Goal: Task Accomplishment & Management: Use online tool/utility

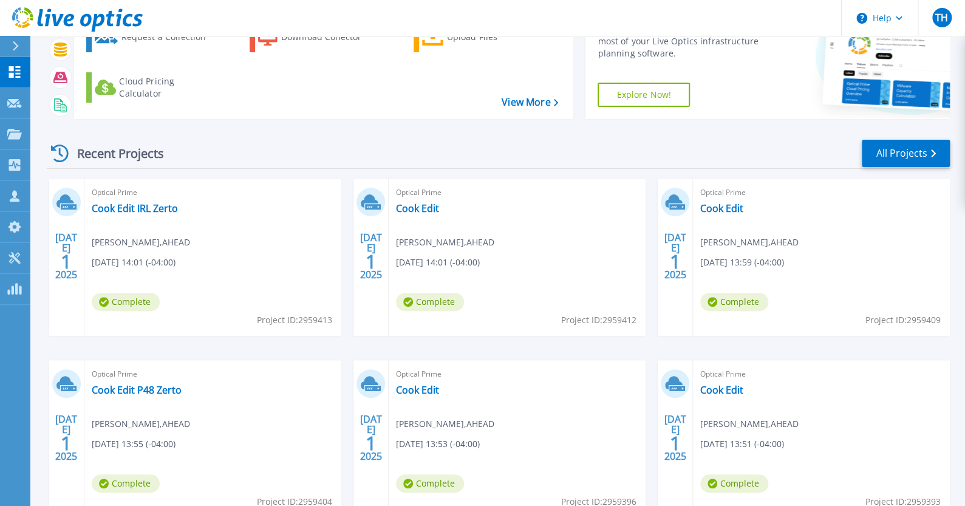
scroll to position [95, 0]
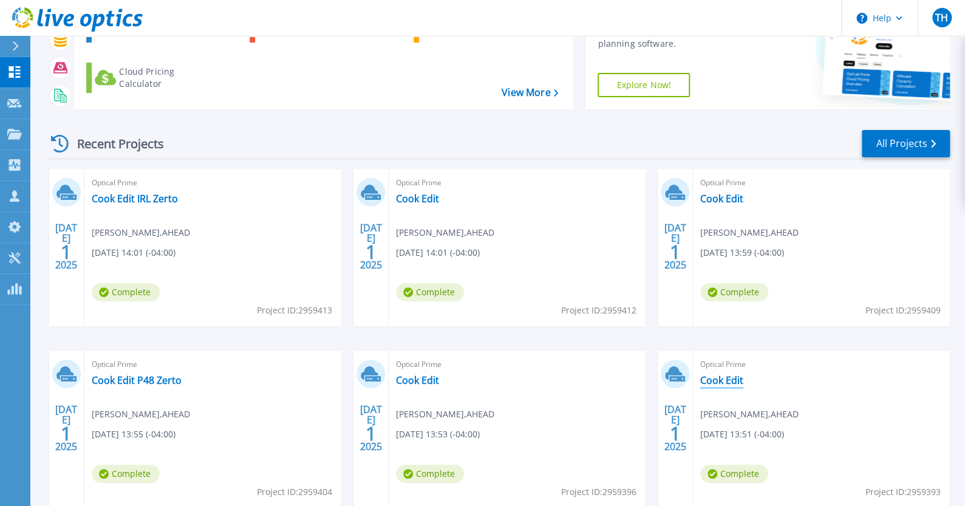
click at [730, 377] on link "Cook Edit" at bounding box center [721, 380] width 43 height 12
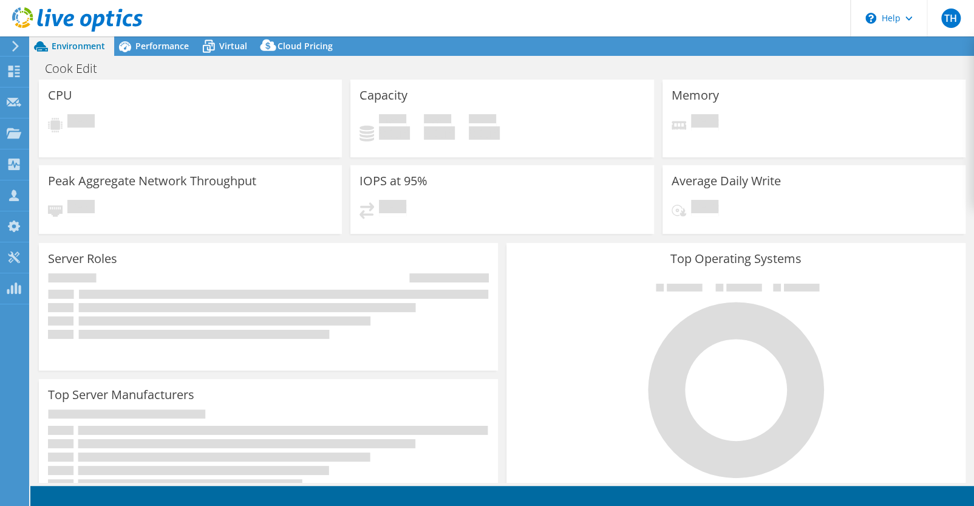
select select "USD"
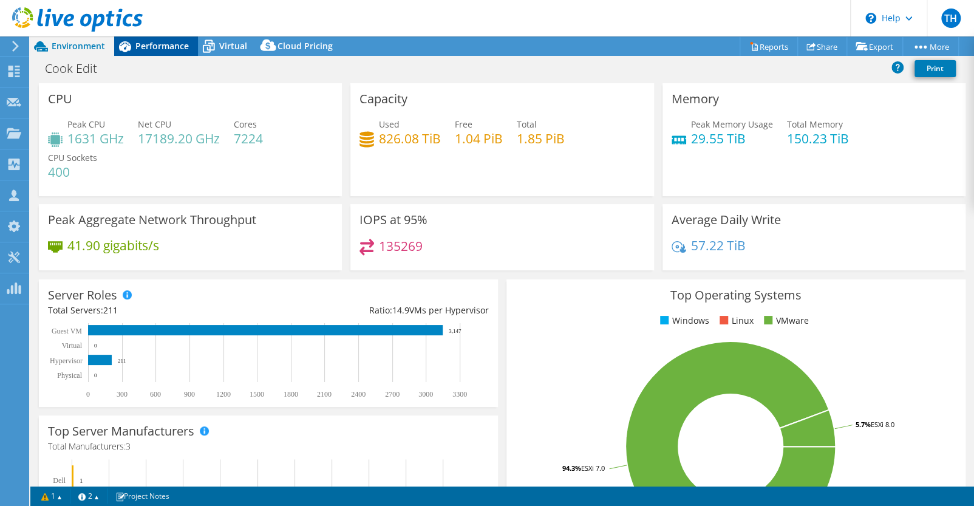
click at [152, 47] on span "Performance" at bounding box center [161, 46] width 53 height 12
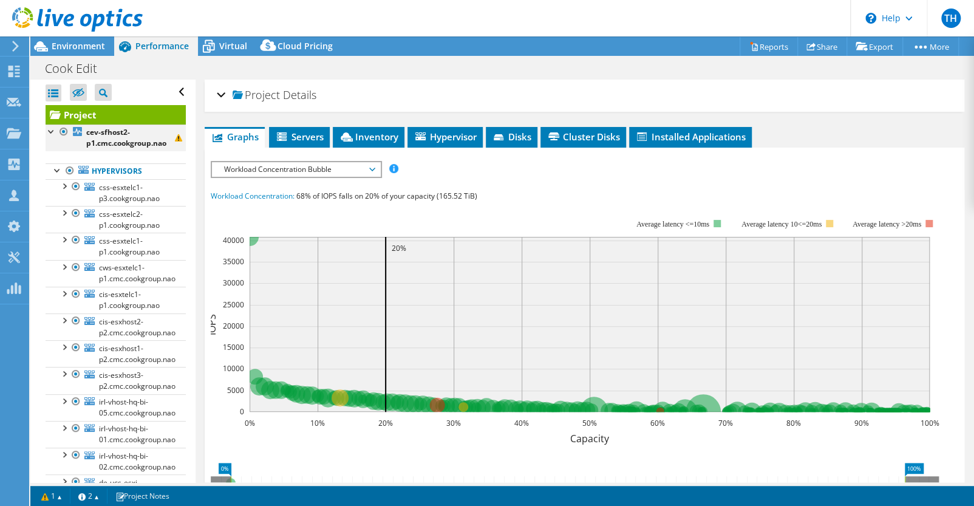
click at [65, 132] on div at bounding box center [64, 131] width 12 height 15
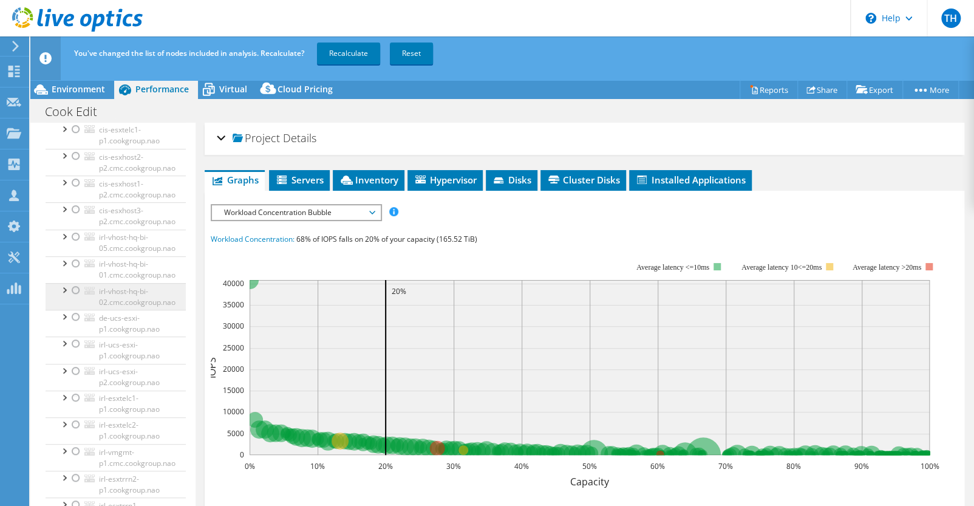
scroll to position [208, 0]
click at [73, 233] on div at bounding box center [76, 236] width 12 height 15
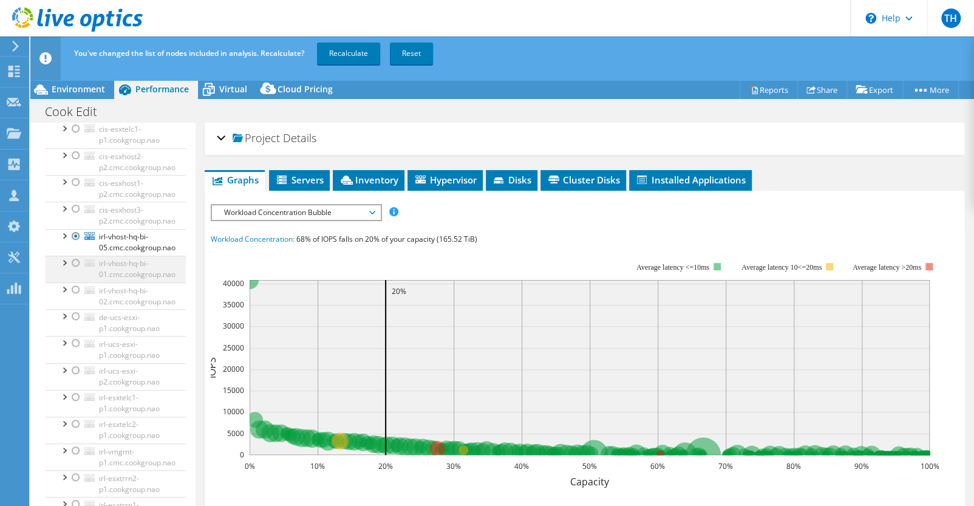
click at [76, 263] on div at bounding box center [76, 263] width 12 height 15
click at [76, 289] on div at bounding box center [76, 289] width 12 height 15
click at [76, 341] on div at bounding box center [76, 343] width 12 height 15
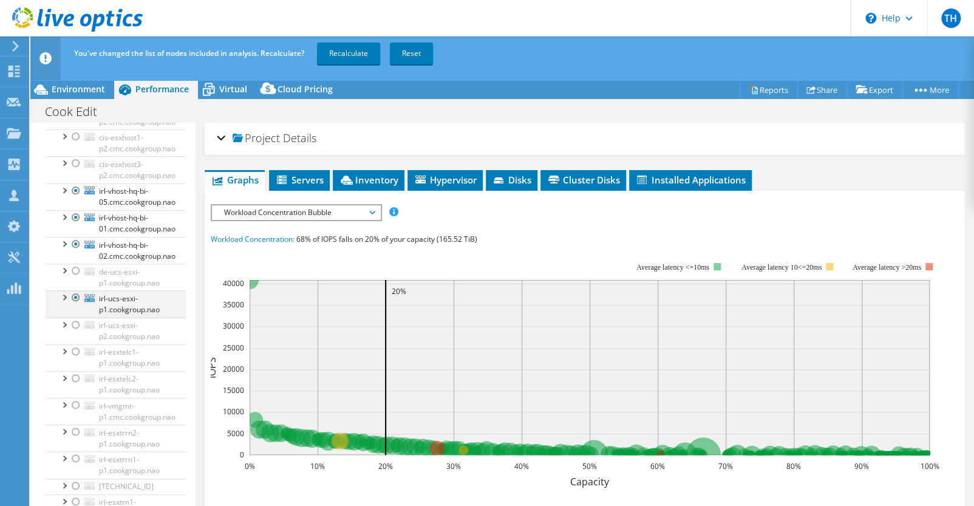
scroll to position [254, 0]
click at [75, 318] on div at bounding box center [76, 324] width 12 height 15
click at [73, 348] on div at bounding box center [76, 351] width 12 height 15
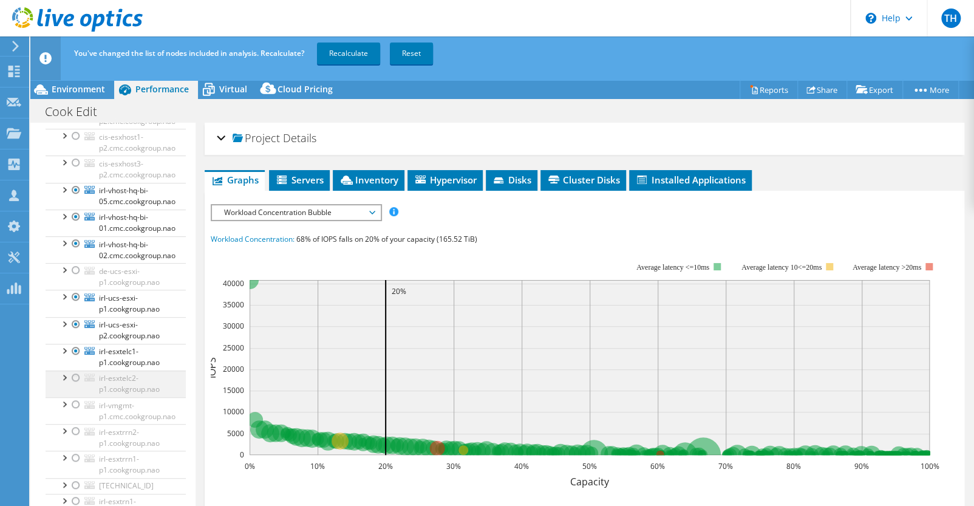
click at [76, 374] on div at bounding box center [76, 377] width 12 height 15
click at [76, 403] on div at bounding box center [76, 404] width 12 height 15
click at [73, 430] on div at bounding box center [76, 431] width 12 height 15
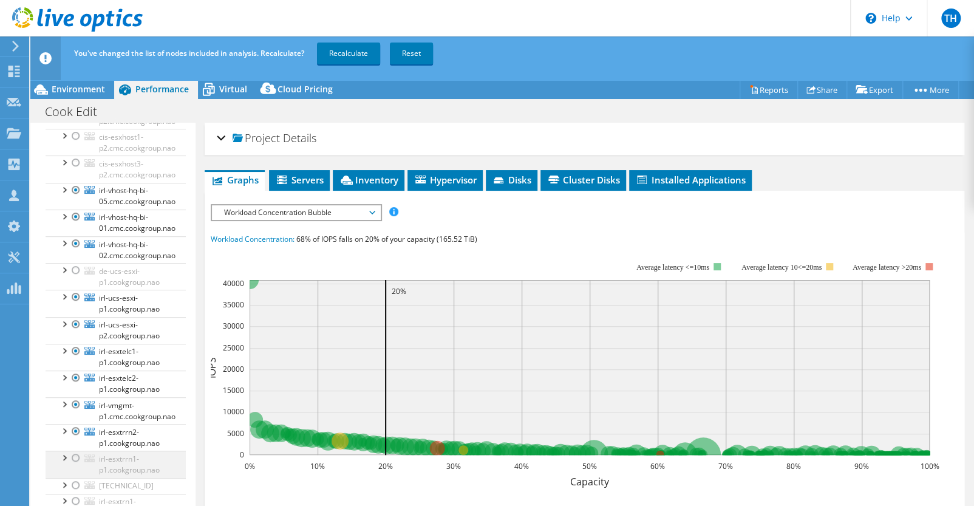
click at [73, 456] on div at bounding box center [76, 457] width 12 height 15
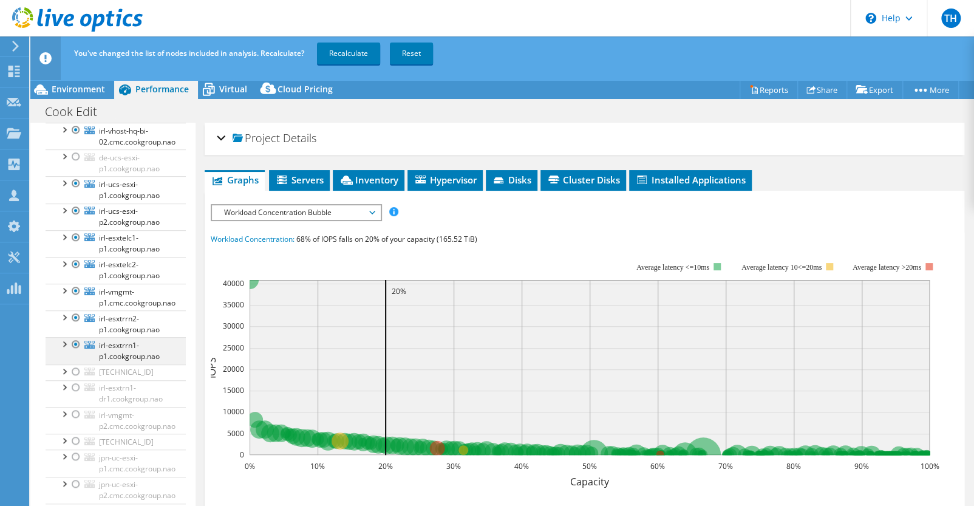
scroll to position [368, 0]
click at [73, 384] on div at bounding box center [76, 387] width 12 height 15
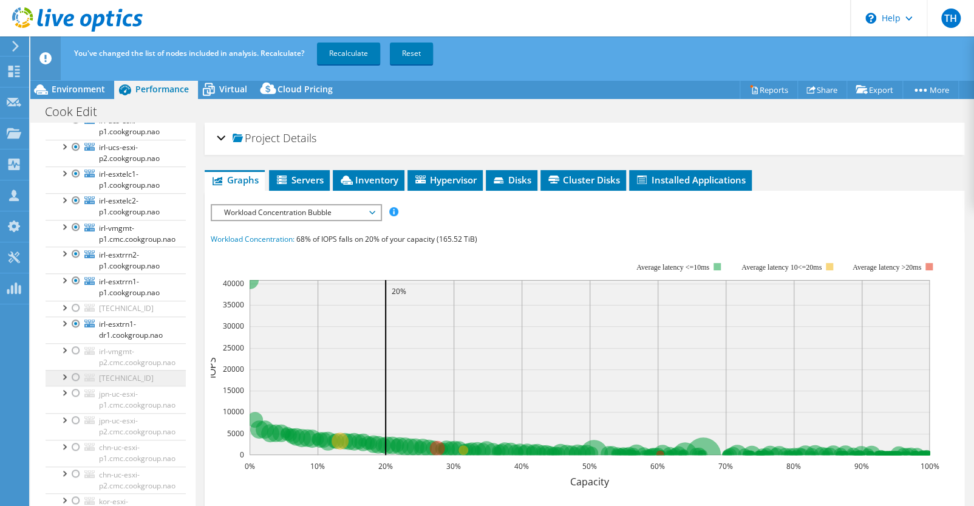
scroll to position [432, 0]
click at [76, 347] on div at bounding box center [76, 349] width 12 height 15
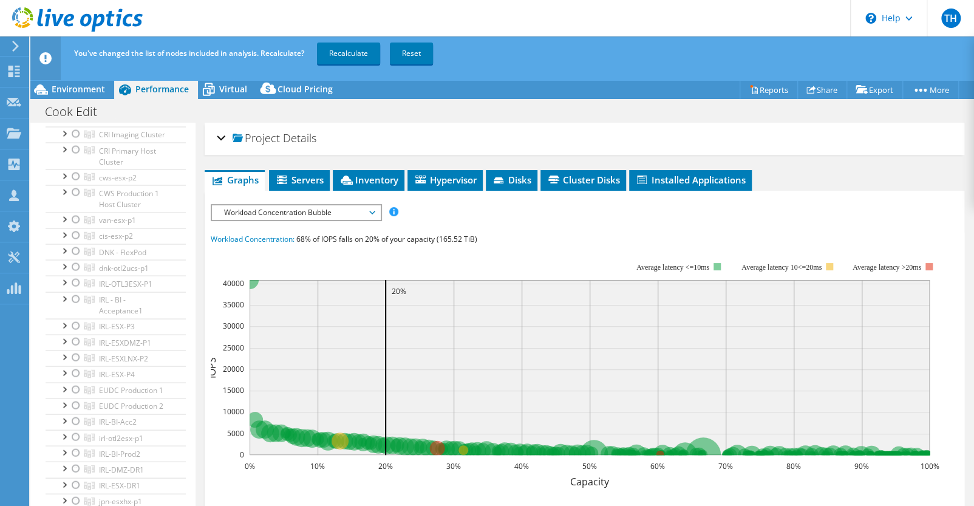
scroll to position [1275, 0]
click at [75, 284] on div at bounding box center [76, 277] width 12 height 15
click at [73, 301] on div at bounding box center [76, 293] width 12 height 15
click at [73, 327] on div at bounding box center [76, 320] width 12 height 15
click at [73, 343] on div at bounding box center [76, 335] width 12 height 15
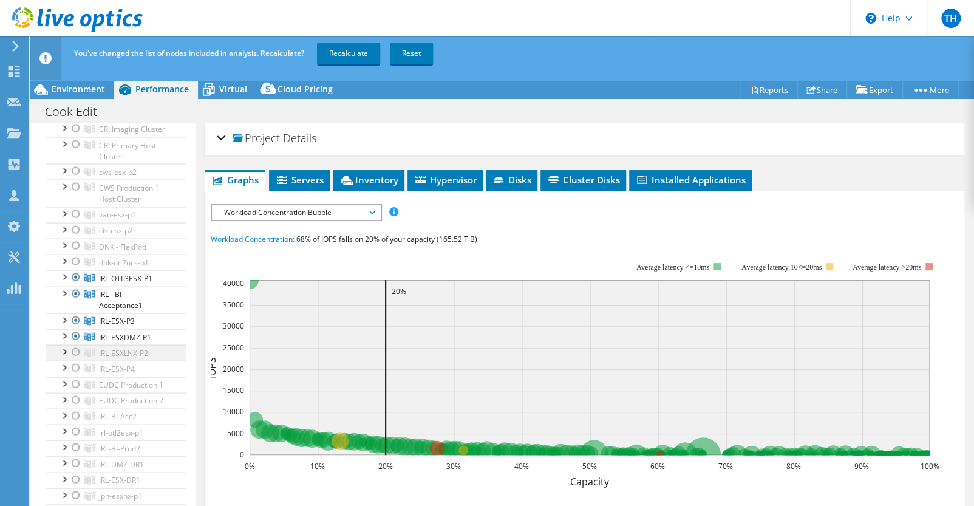
click at [78, 359] on div at bounding box center [76, 351] width 12 height 15
click at [78, 375] on div at bounding box center [76, 367] width 12 height 15
click at [76, 360] on div at bounding box center [76, 352] width 12 height 15
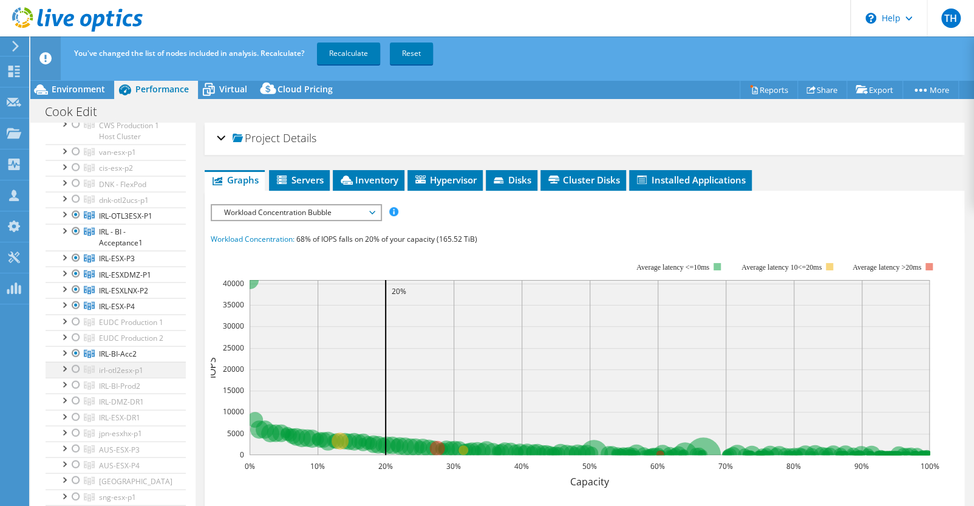
click at [76, 376] on div at bounding box center [76, 368] width 12 height 15
click at [75, 392] on div at bounding box center [76, 384] width 12 height 15
click at [75, 407] on div at bounding box center [76, 400] width 12 height 15
click at [75, 424] on div at bounding box center [76, 416] width 12 height 15
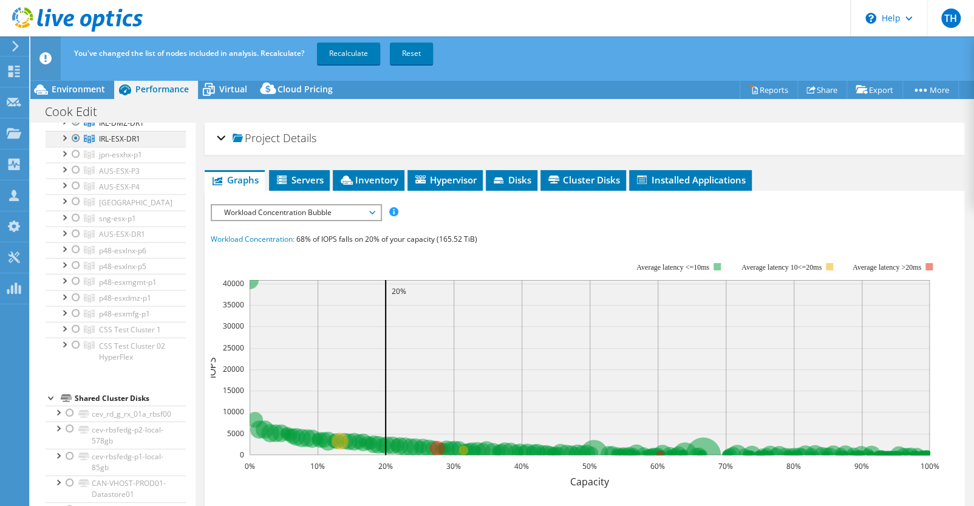
scroll to position [1616, 0]
click at [350, 55] on link "Recalculate" at bounding box center [348, 53] width 63 height 22
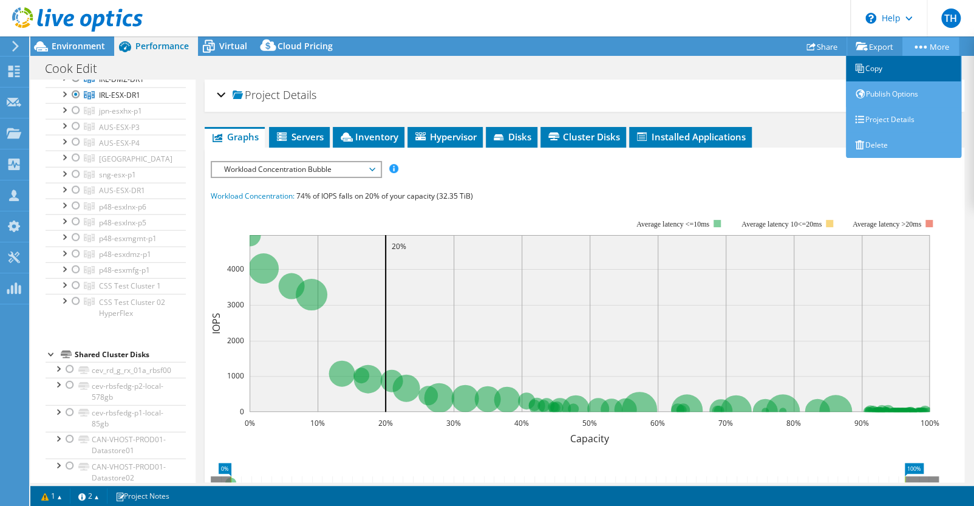
click at [873, 71] on link "Copy" at bounding box center [903, 68] width 115 height 25
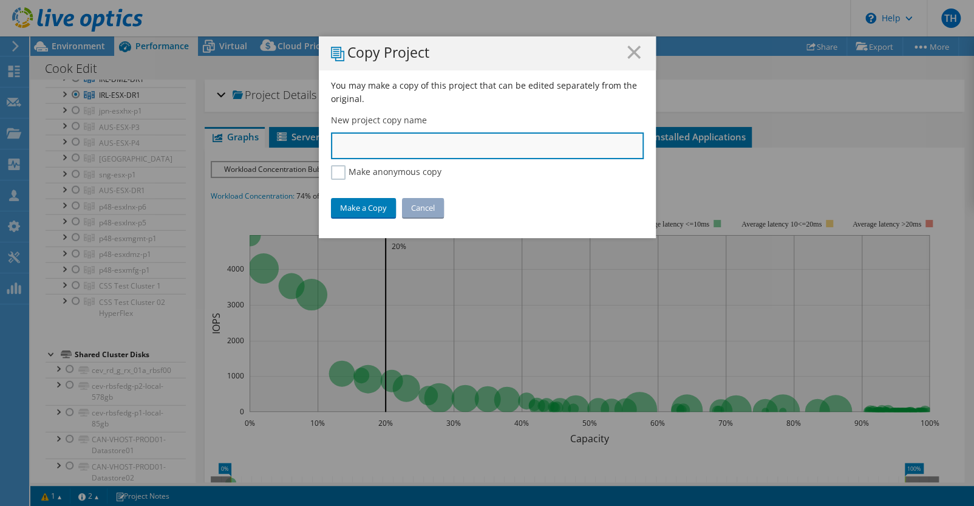
click at [457, 139] on input "text" at bounding box center [487, 145] width 313 height 27
type input "COOK IRL ALL"
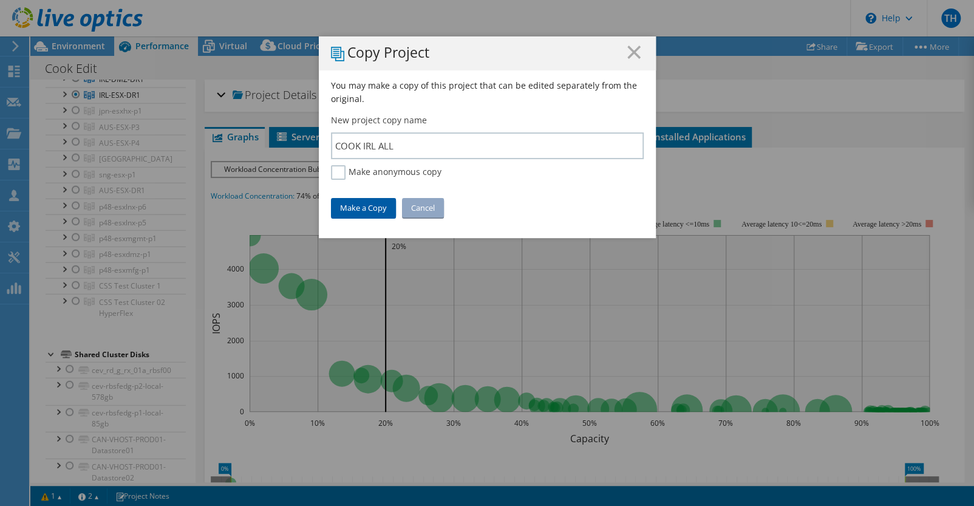
click at [361, 211] on link "Make a Copy" at bounding box center [363, 207] width 65 height 19
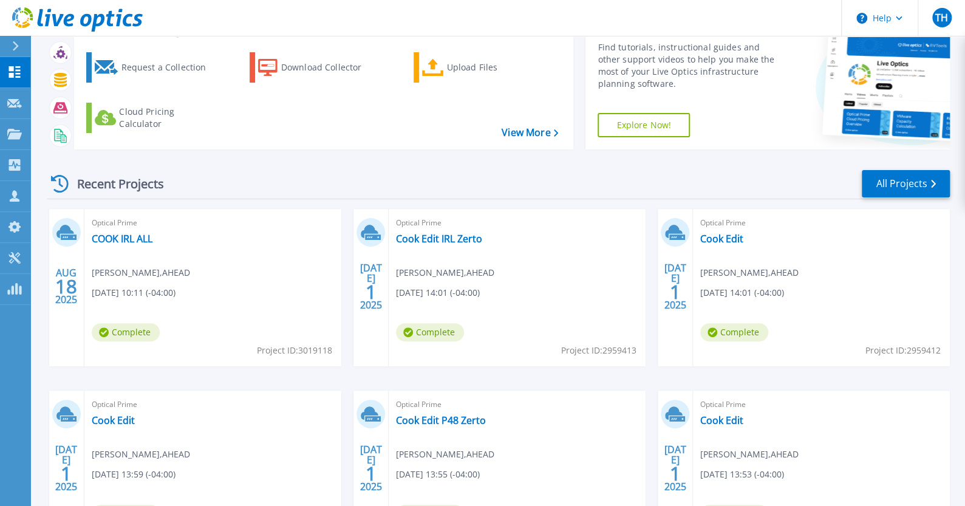
scroll to position [55, 0]
click at [712, 416] on link "Cook Edit" at bounding box center [721, 419] width 43 height 12
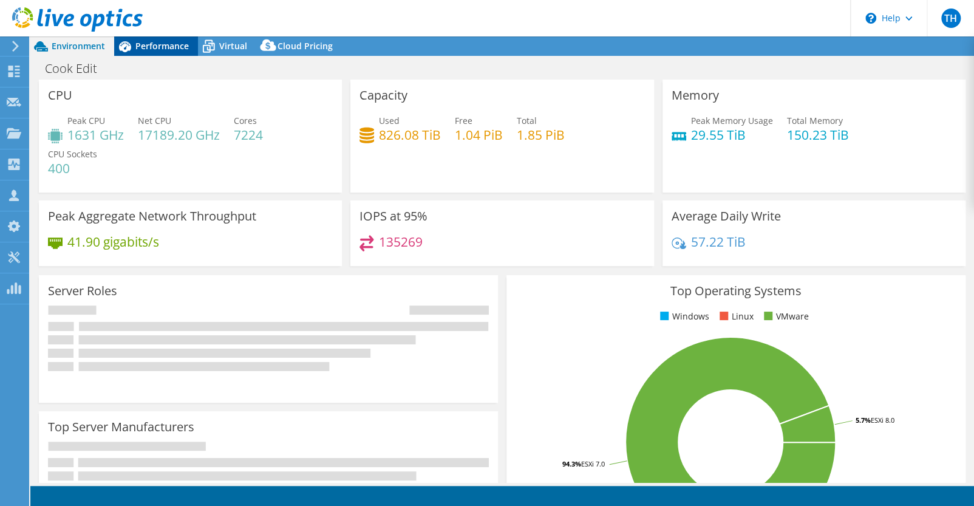
click at [161, 49] on span "Performance" at bounding box center [161, 46] width 53 height 12
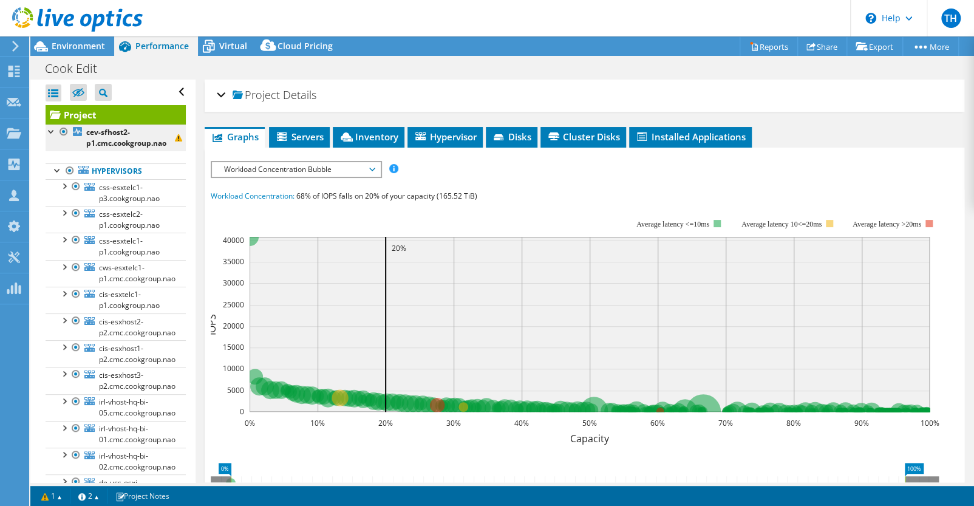
click at [63, 134] on div at bounding box center [64, 131] width 12 height 15
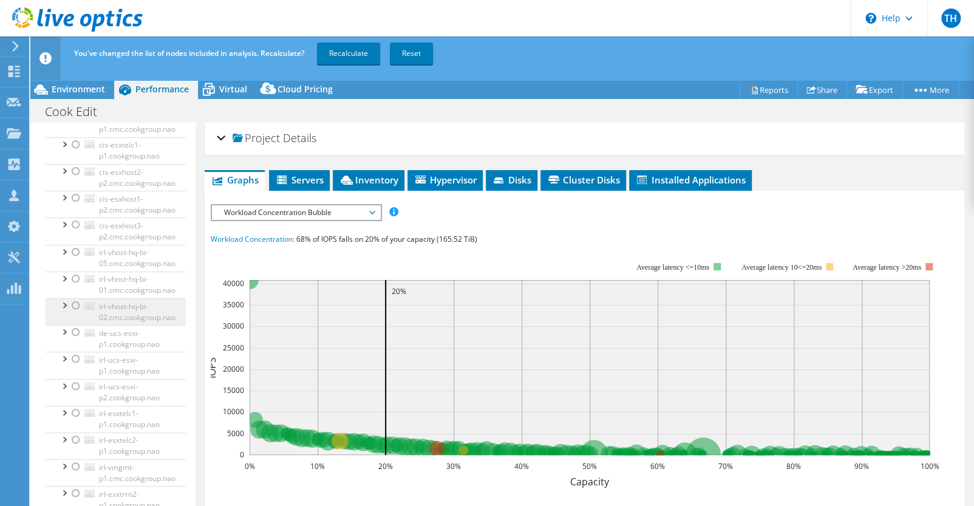
scroll to position [229, 0]
click at [76, 297] on div at bounding box center [76, 295] width 12 height 15
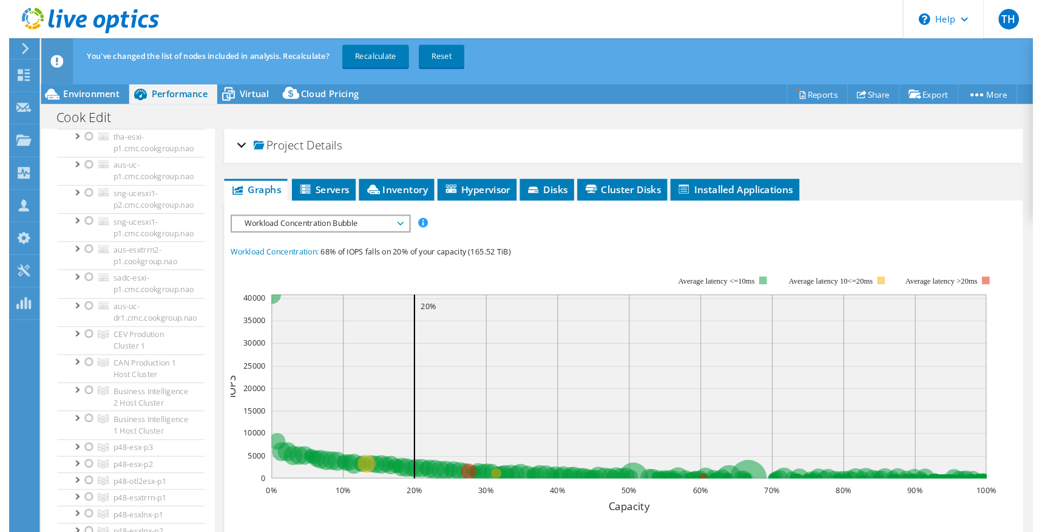
scroll to position [705, 0]
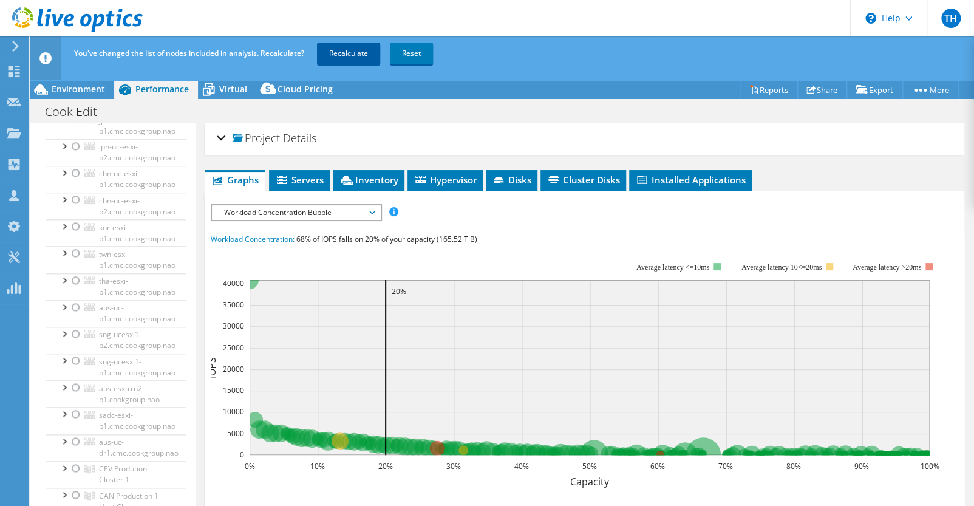
click at [361, 58] on link "Recalculate" at bounding box center [348, 53] width 63 height 22
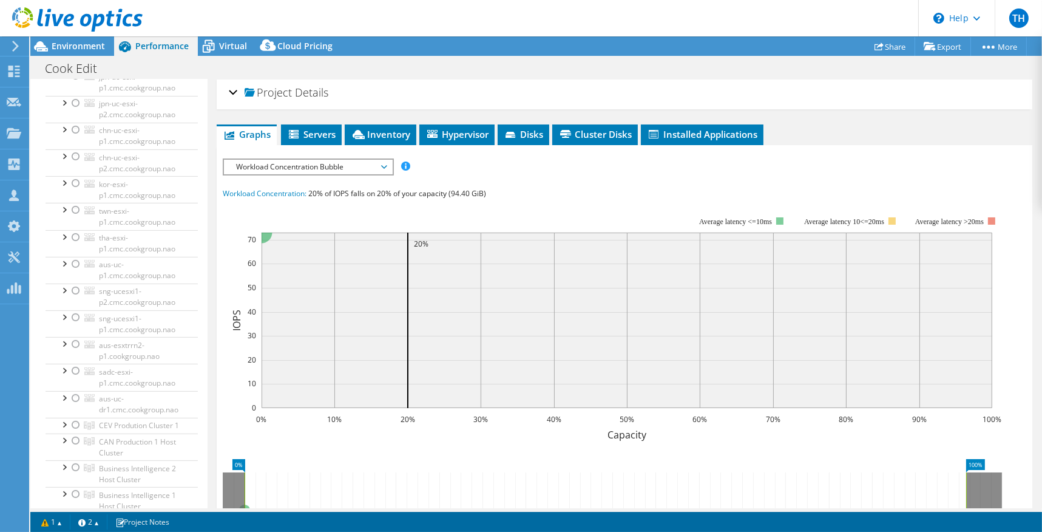
scroll to position [0, 0]
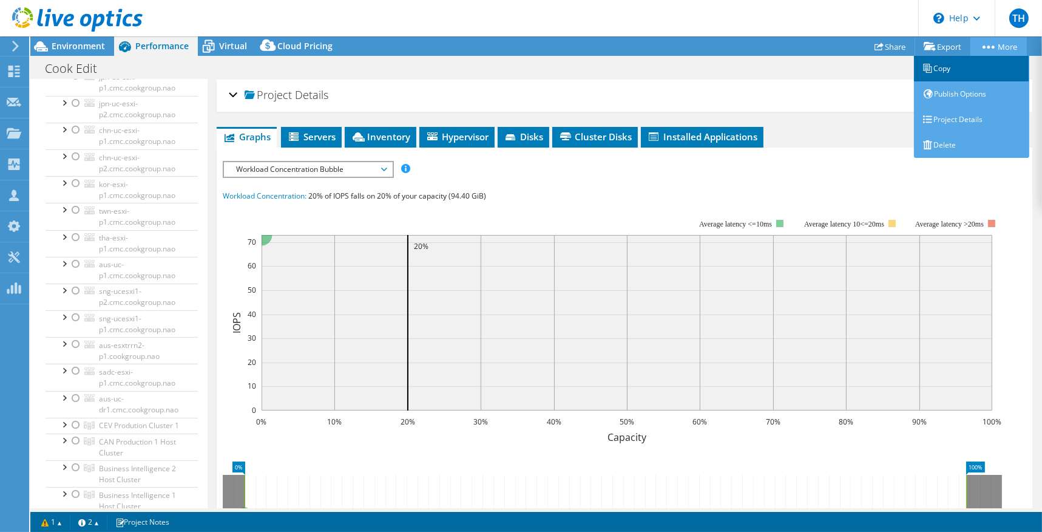
click at [956, 73] on link "Copy" at bounding box center [971, 68] width 115 height 25
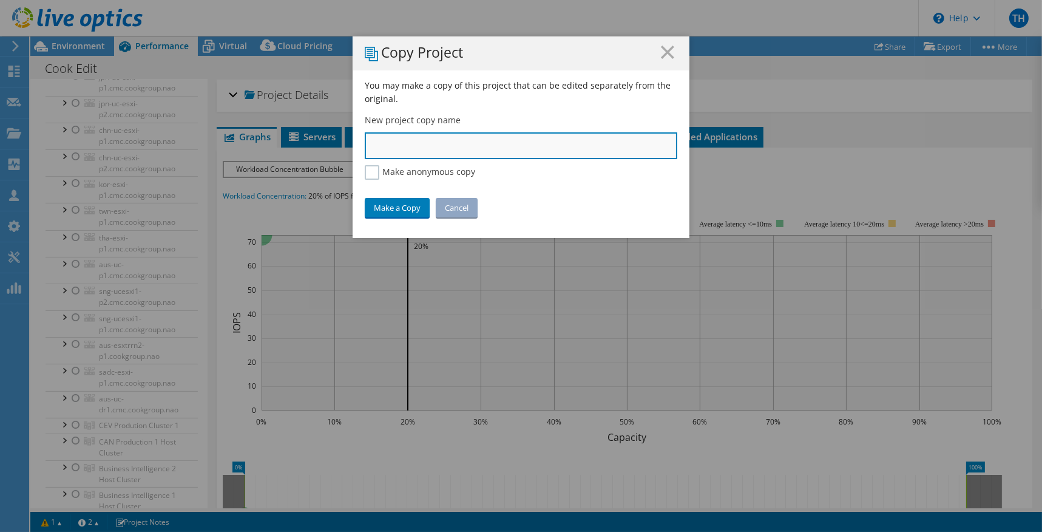
click at [529, 145] on input "text" at bounding box center [521, 145] width 313 height 27
type input "Cook"
click at [665, 52] on icon at bounding box center [667, 52] width 13 height 13
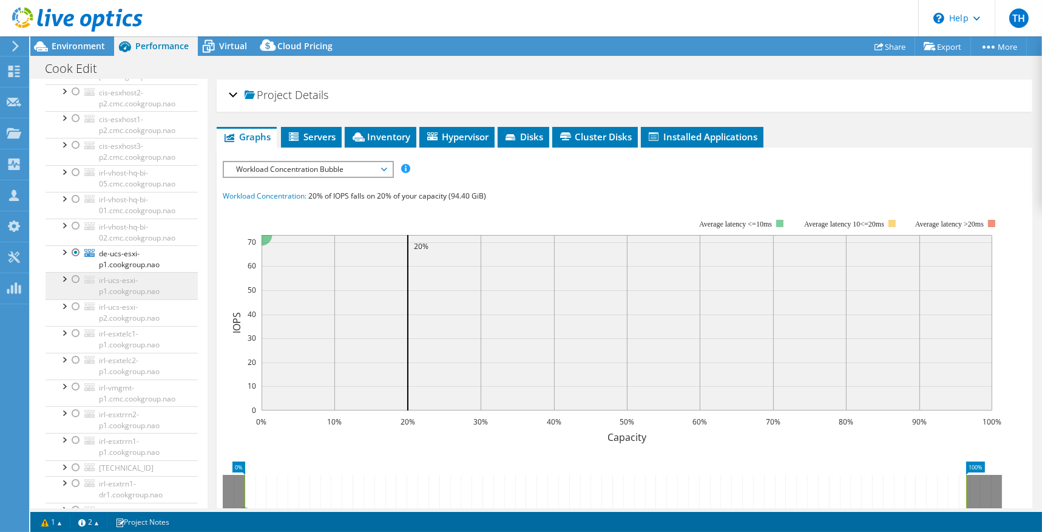
scroll to position [98, 0]
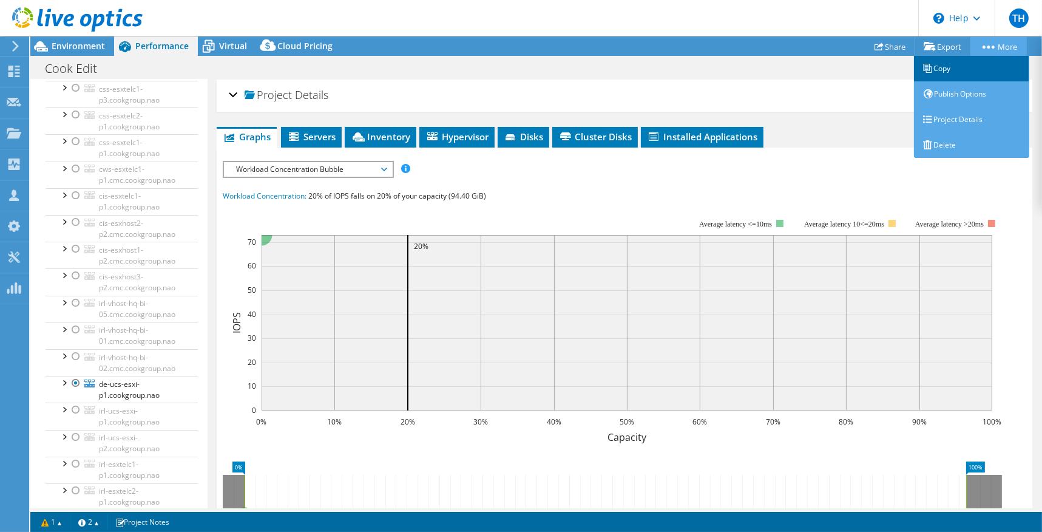
click at [973, 75] on link "Copy" at bounding box center [971, 68] width 115 height 25
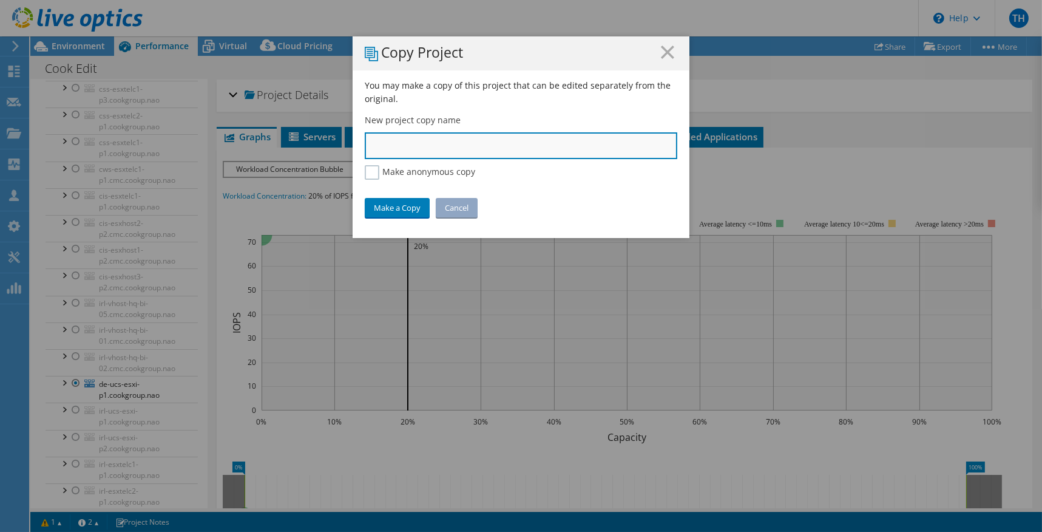
drag, startPoint x: 552, startPoint y: 138, endPoint x: 545, endPoint y: 141, distance: 7.9
click at [546, 141] on input "text" at bounding box center [521, 145] width 313 height 27
type input "Cook DE only"
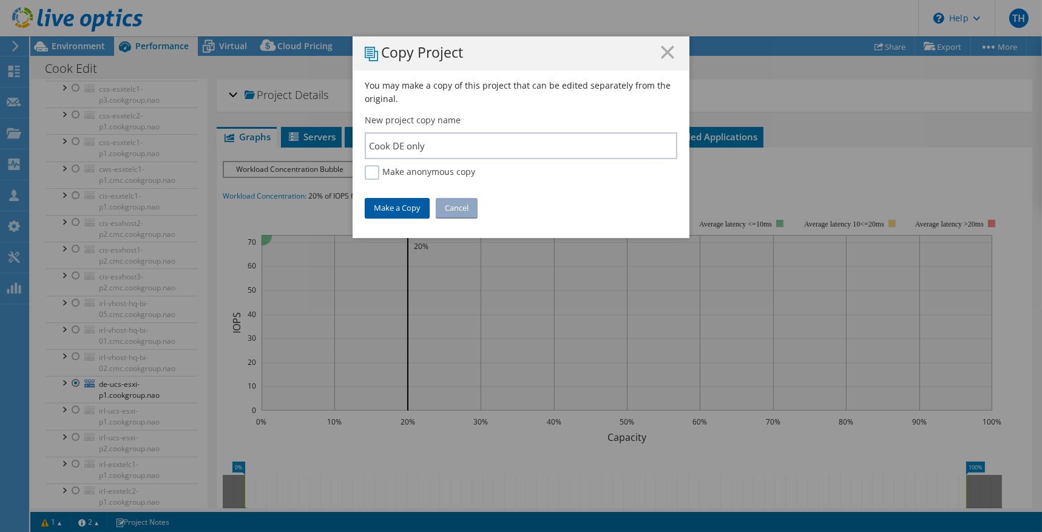
click at [404, 213] on link "Make a Copy" at bounding box center [397, 207] width 65 height 19
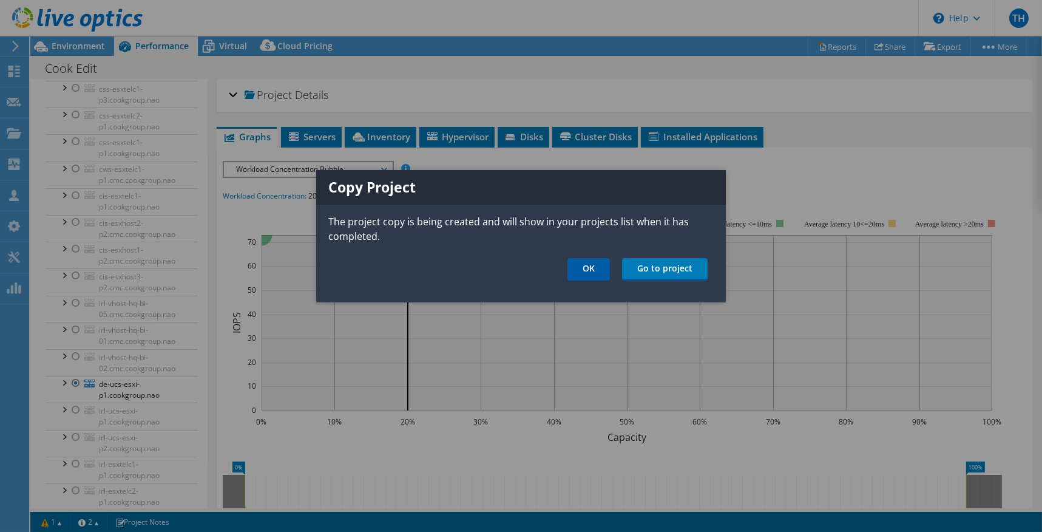
click at [588, 268] on link "OK" at bounding box center [589, 269] width 42 height 22
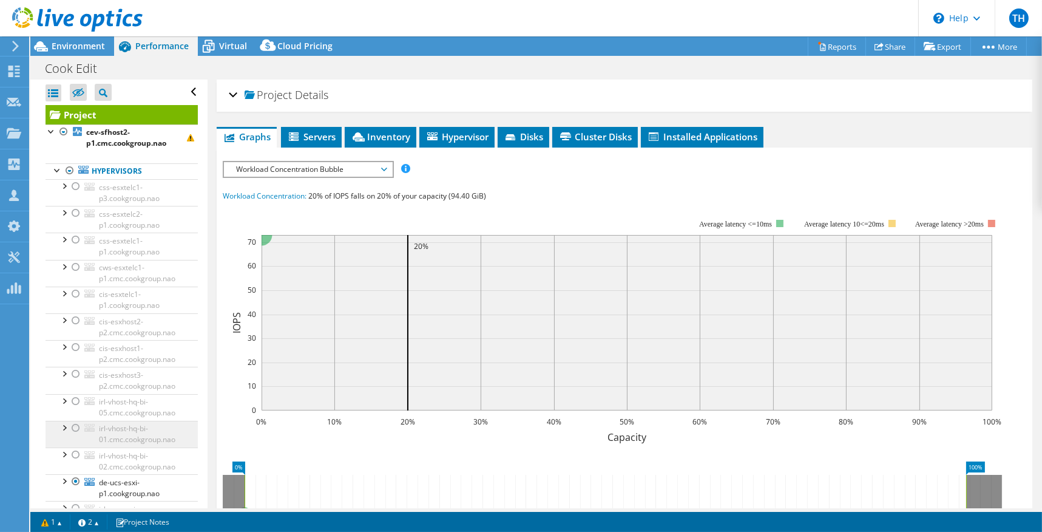
scroll to position [61, 0]
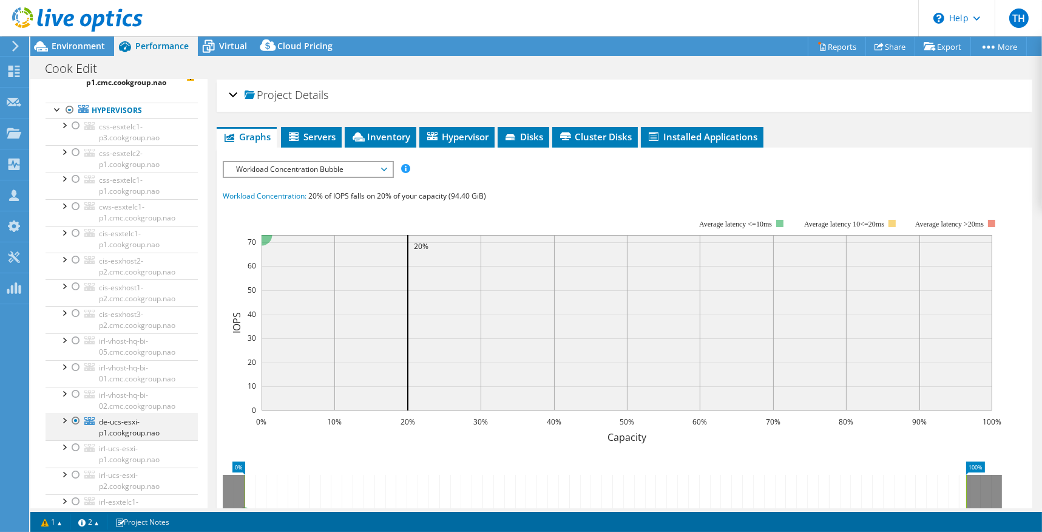
click at [75, 418] on div at bounding box center [76, 420] width 12 height 15
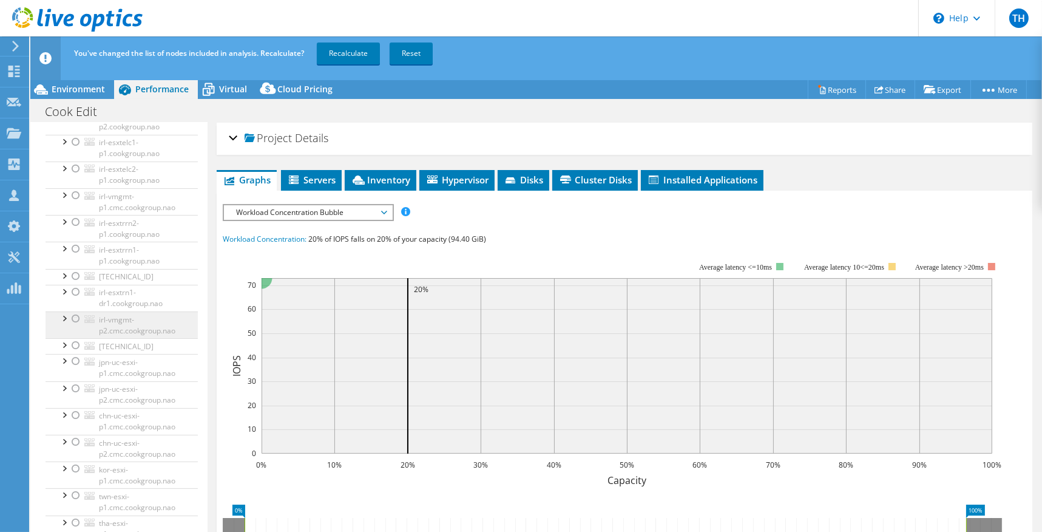
scroll to position [485, 0]
click at [74, 335] on div at bounding box center [76, 339] width 12 height 15
click at [76, 362] on div at bounding box center [76, 366] width 12 height 15
click at [67, 346] on div at bounding box center [64, 340] width 12 height 12
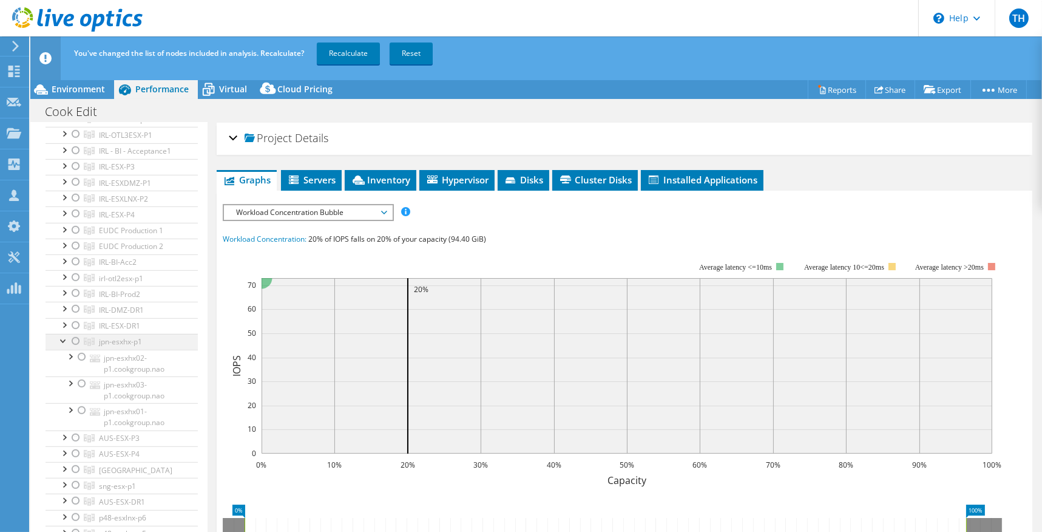
click at [75, 348] on div at bounding box center [76, 341] width 12 height 15
click at [804, 224] on div "IOPS Disk Throughput IO Size Latency Queue Depth CPU Percentage Memory Page Fau…" at bounding box center [625, 427] width 804 height 447
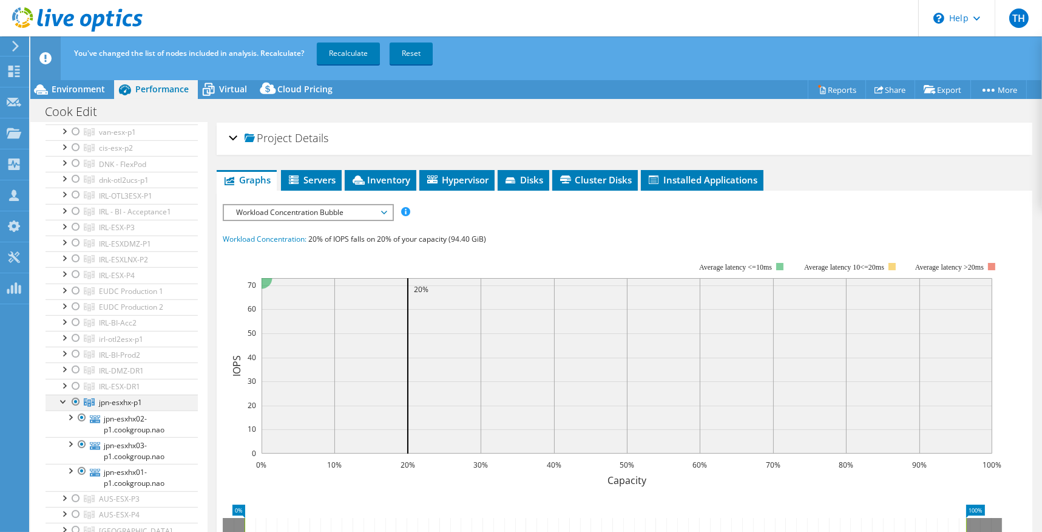
click at [58, 407] on div at bounding box center [64, 401] width 12 height 12
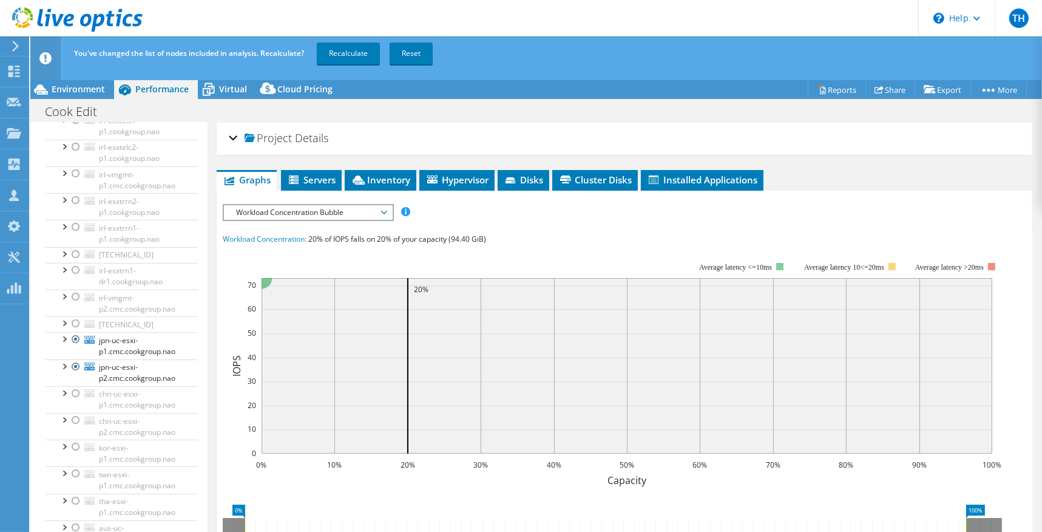
scroll to position [425, 0]
drag, startPoint x: 338, startPoint y: 48, endPoint x: 377, endPoint y: 56, distance: 40.2
click at [338, 48] on link "Recalculate" at bounding box center [348, 53] width 63 height 22
